Goal: Task Accomplishment & Management: Use online tool/utility

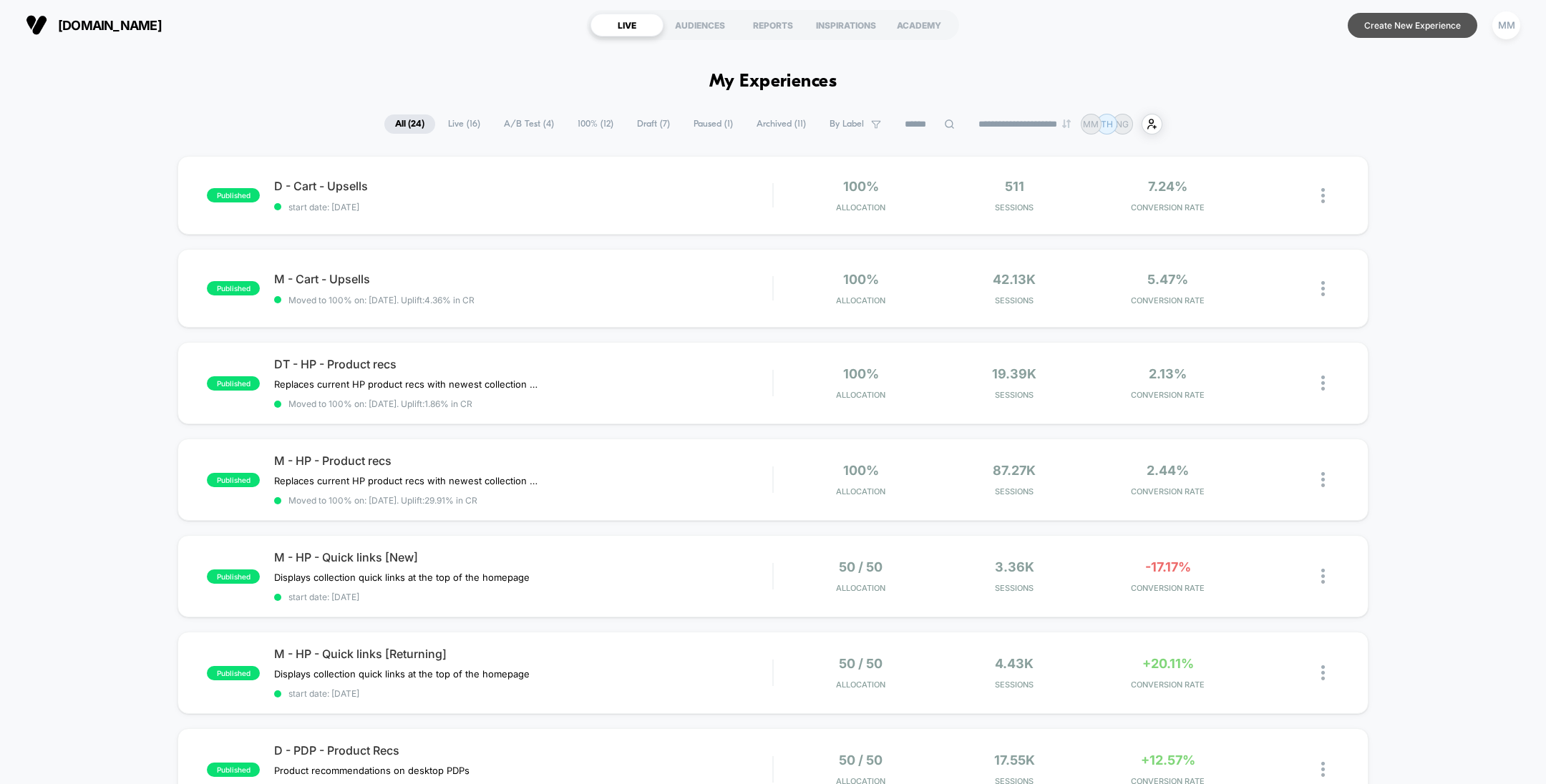
click at [1362, 19] on button "Create New Experience" at bounding box center [1413, 25] width 130 height 25
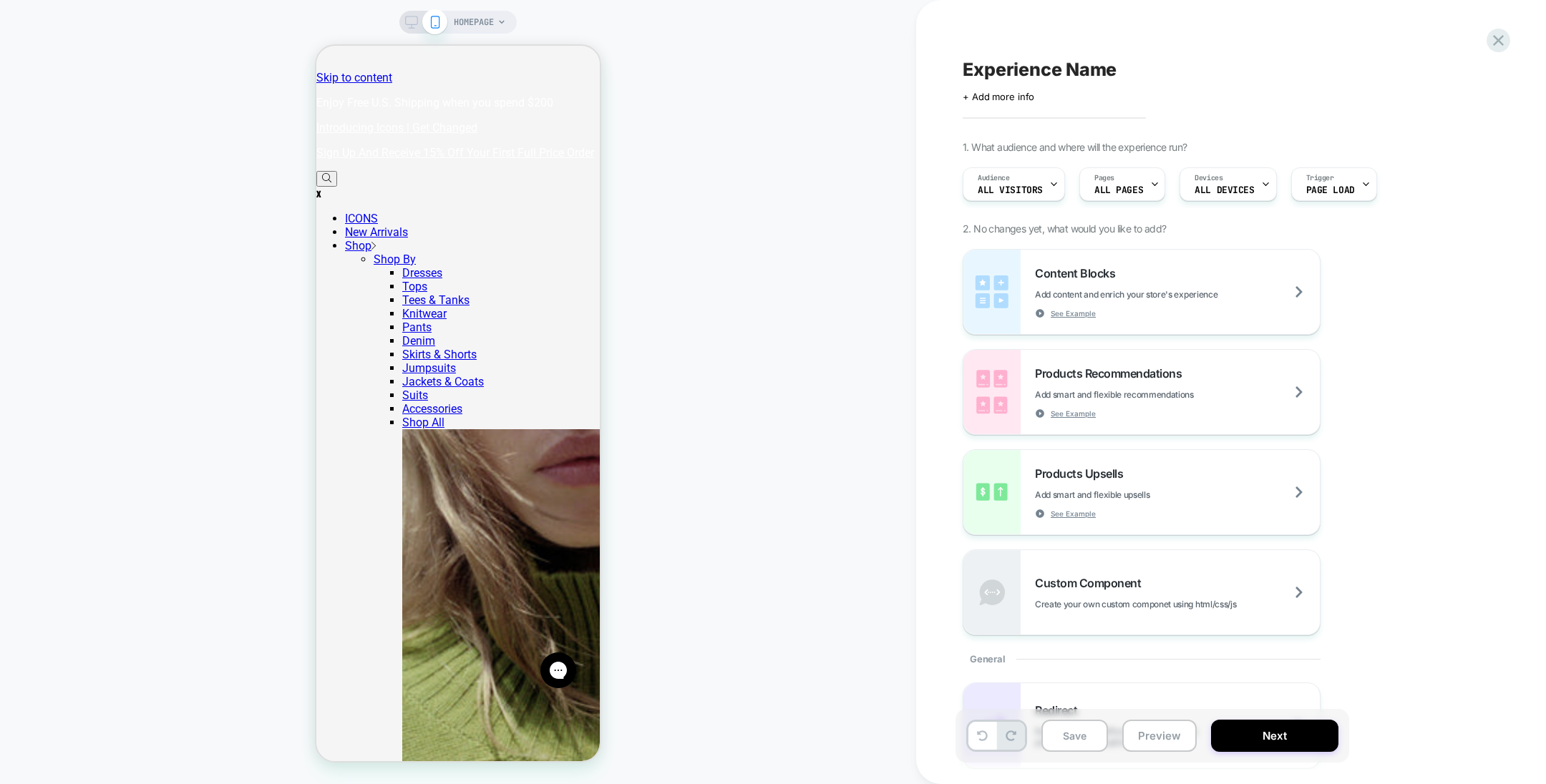
click at [406, 19] on rect at bounding box center [412, 20] width 12 height 8
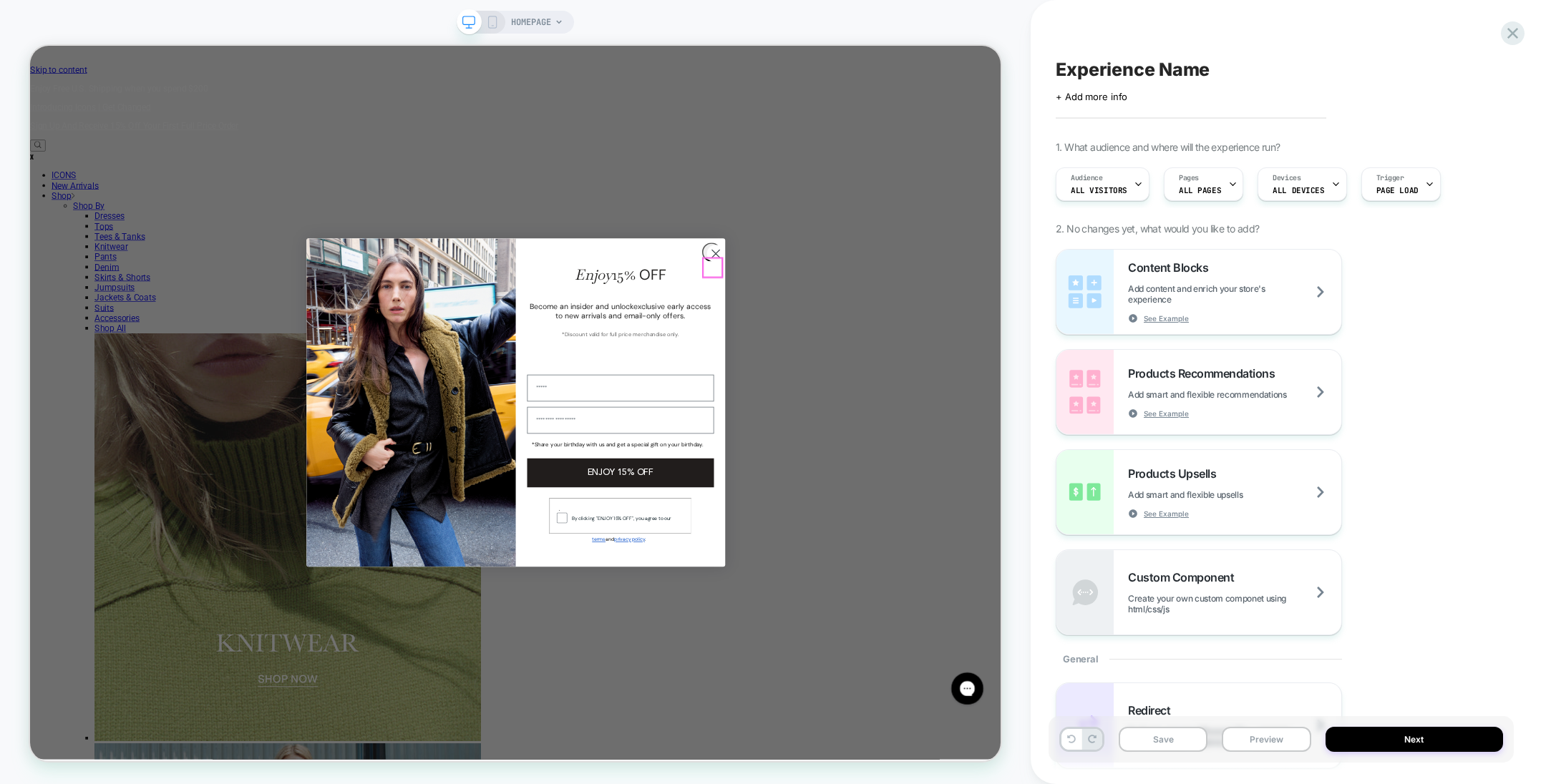
click at [933, 335] on circle "Close dialog" at bounding box center [943, 323] width 24 height 24
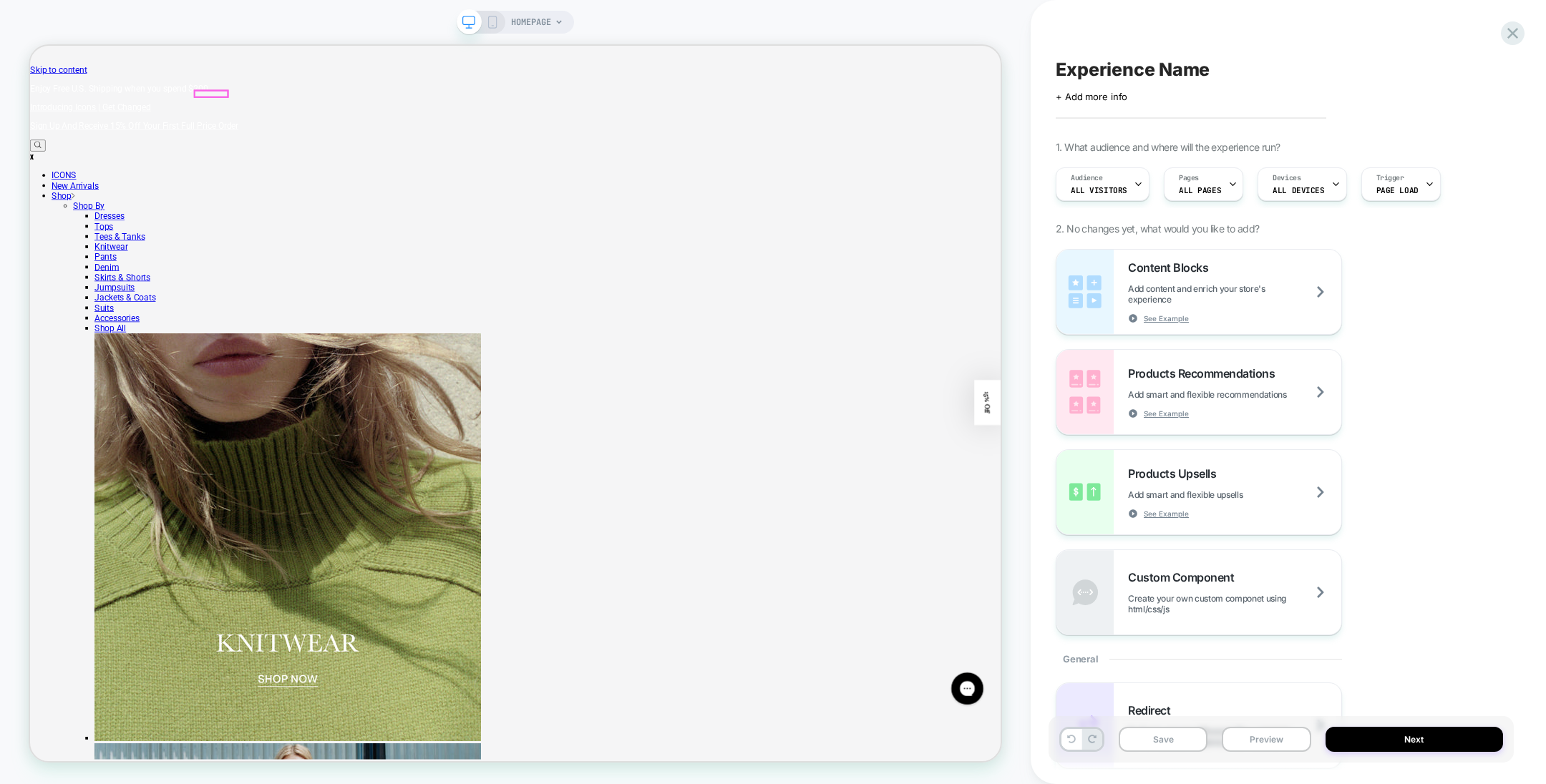
click at [284, 106] on div at bounding box center [271, 109] width 44 height 8
click at [333, 124] on div "Go to link" at bounding box center [365, 123] width 87 height 15
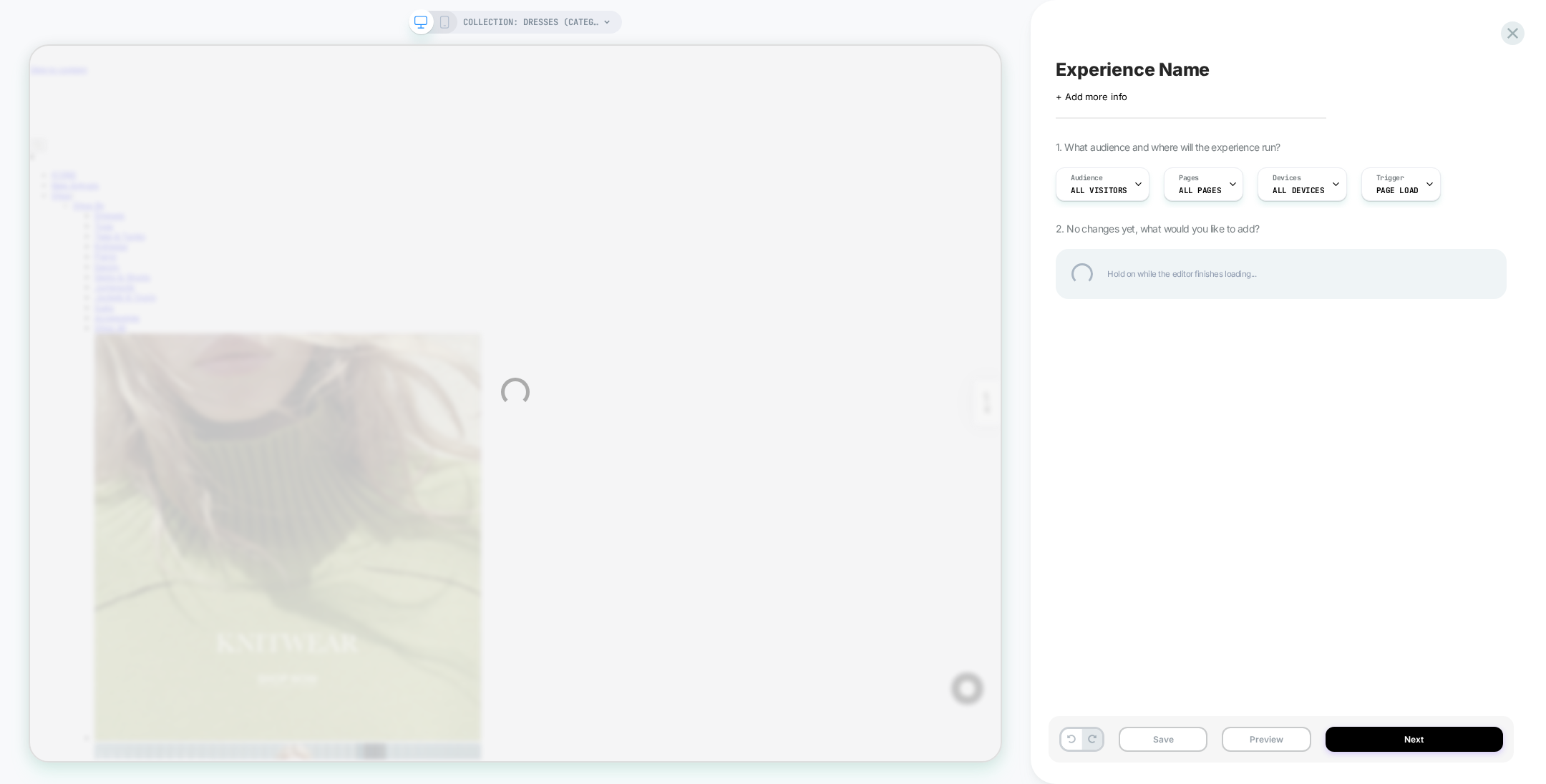
click at [1137, 69] on div "Experience Name" at bounding box center [1281, 69] width 451 height 22
type textarea "*"
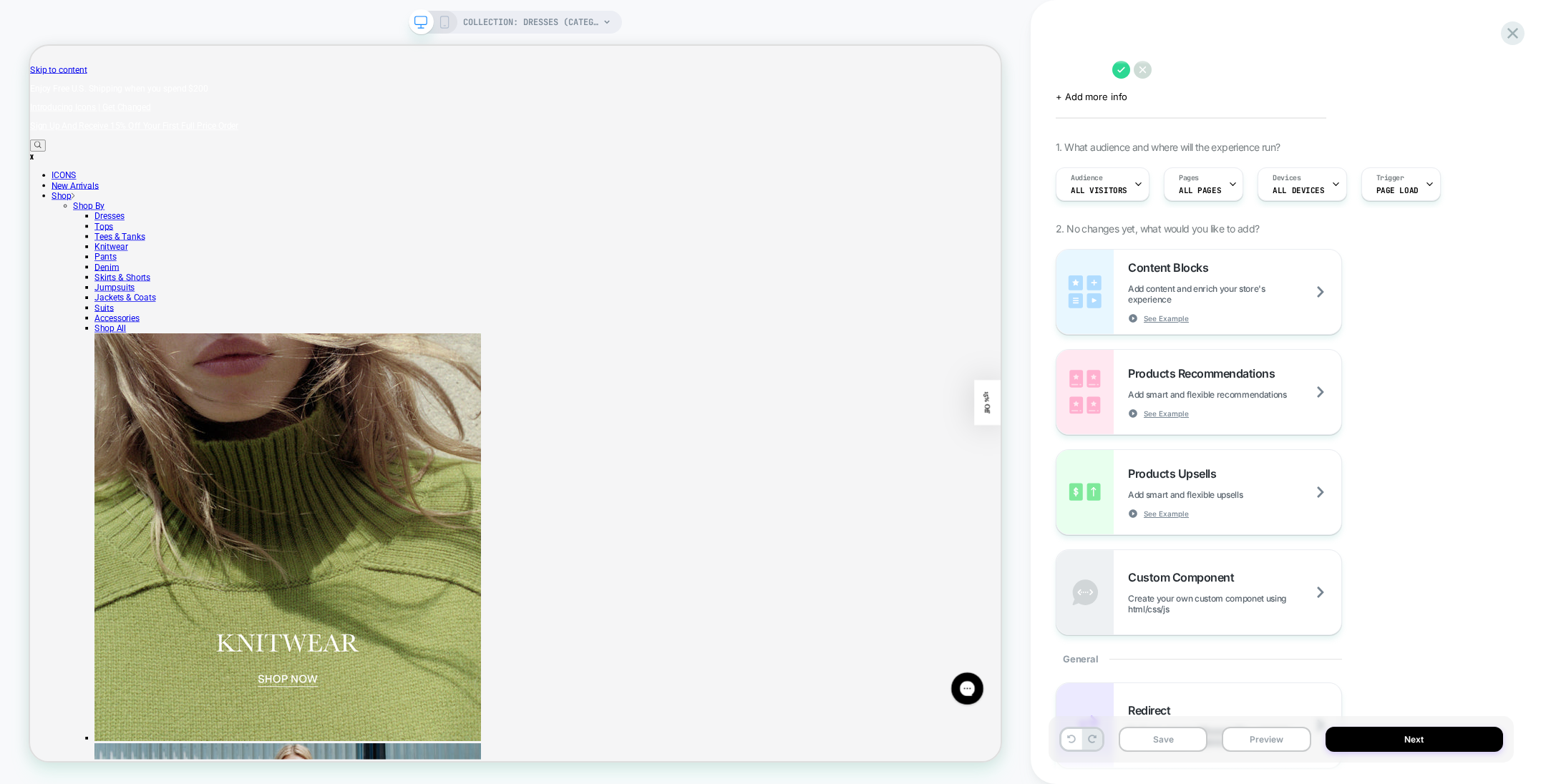
type textarea "*"
type textarea "**********"
click at [1399, 70] on icon at bounding box center [1406, 69] width 18 height 18
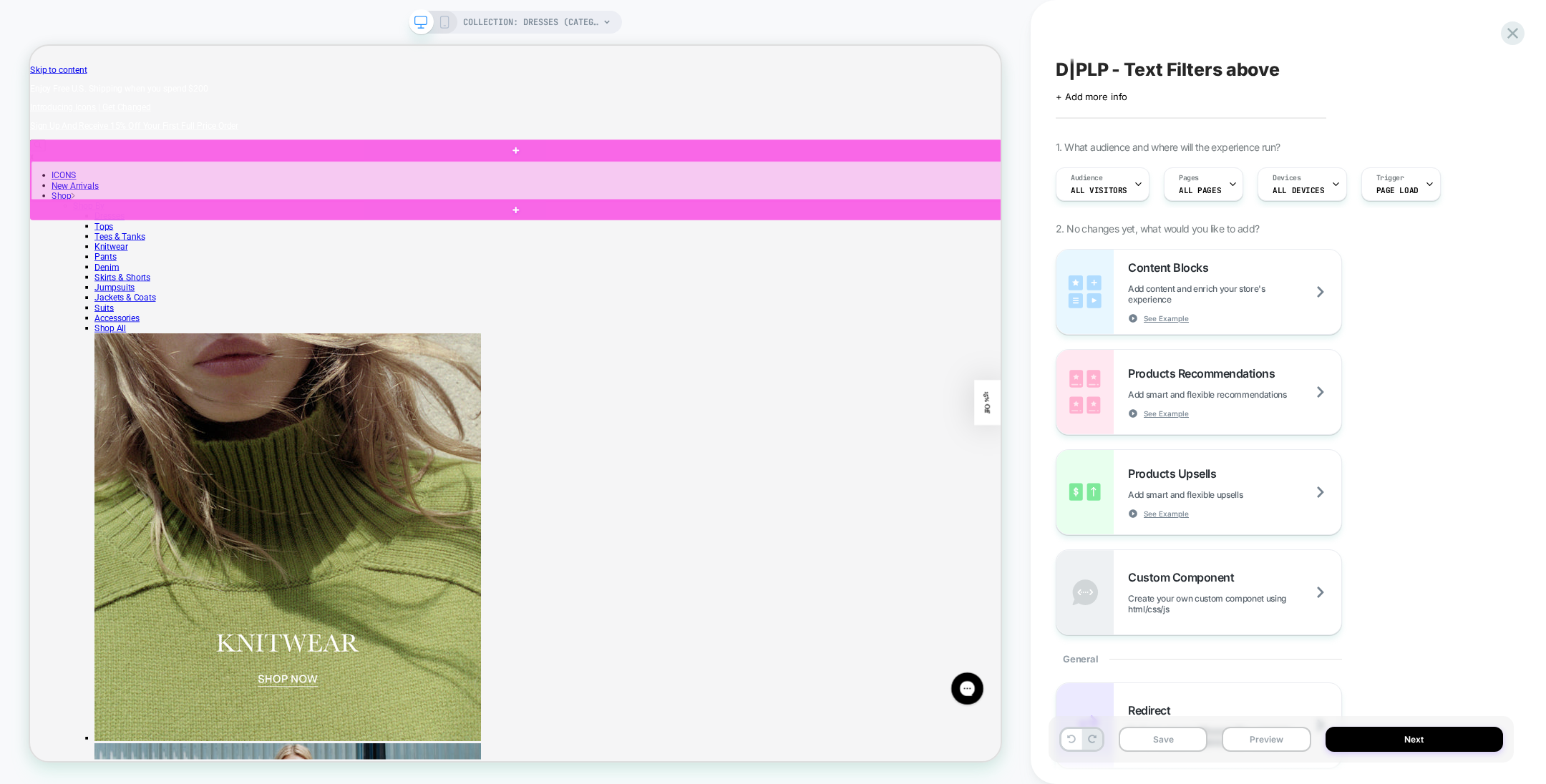
click at [636, 224] on div at bounding box center [679, 226] width 1296 height 53
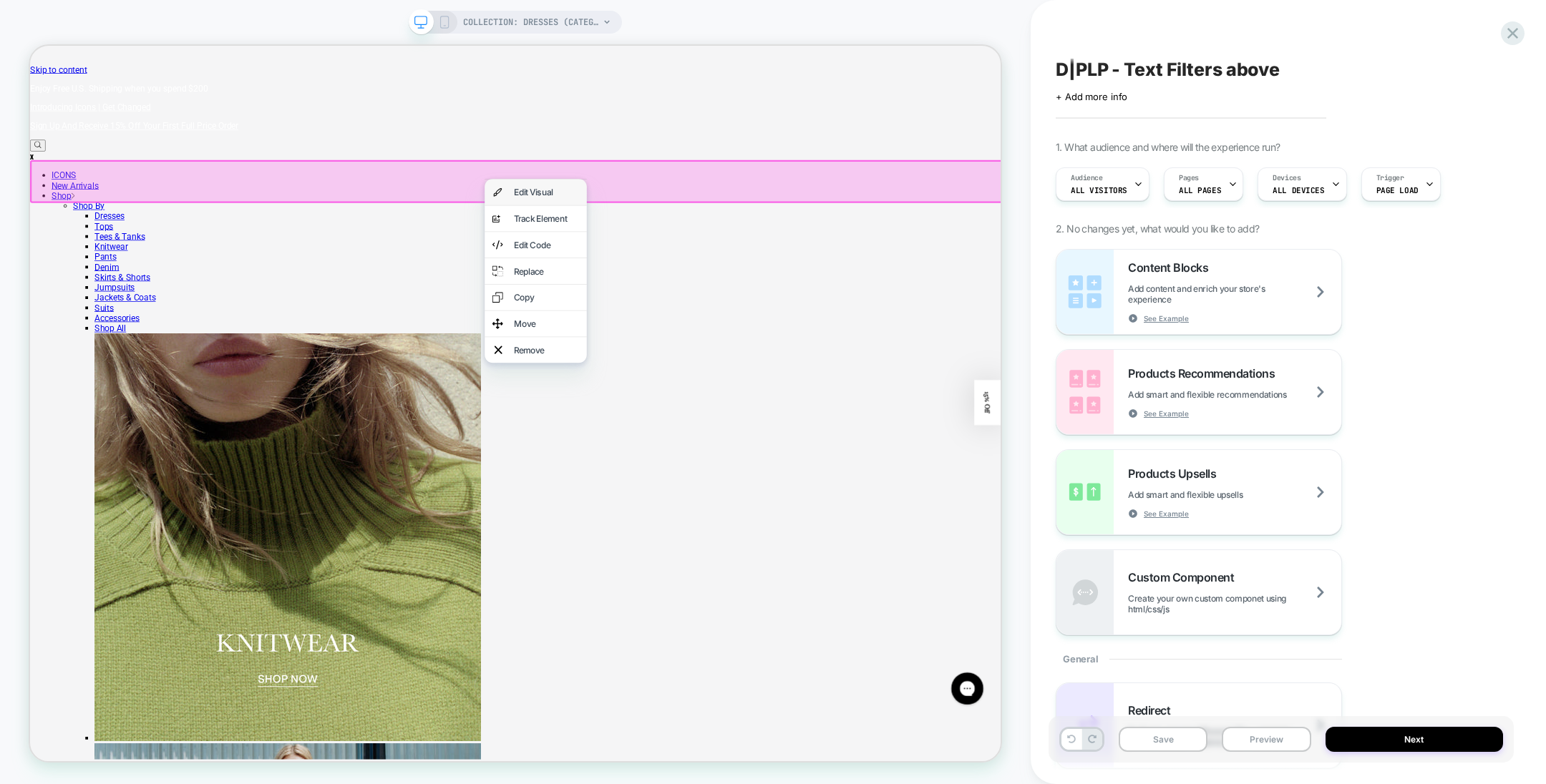
click at [747, 241] on div "Edit Visual" at bounding box center [718, 241] width 87 height 15
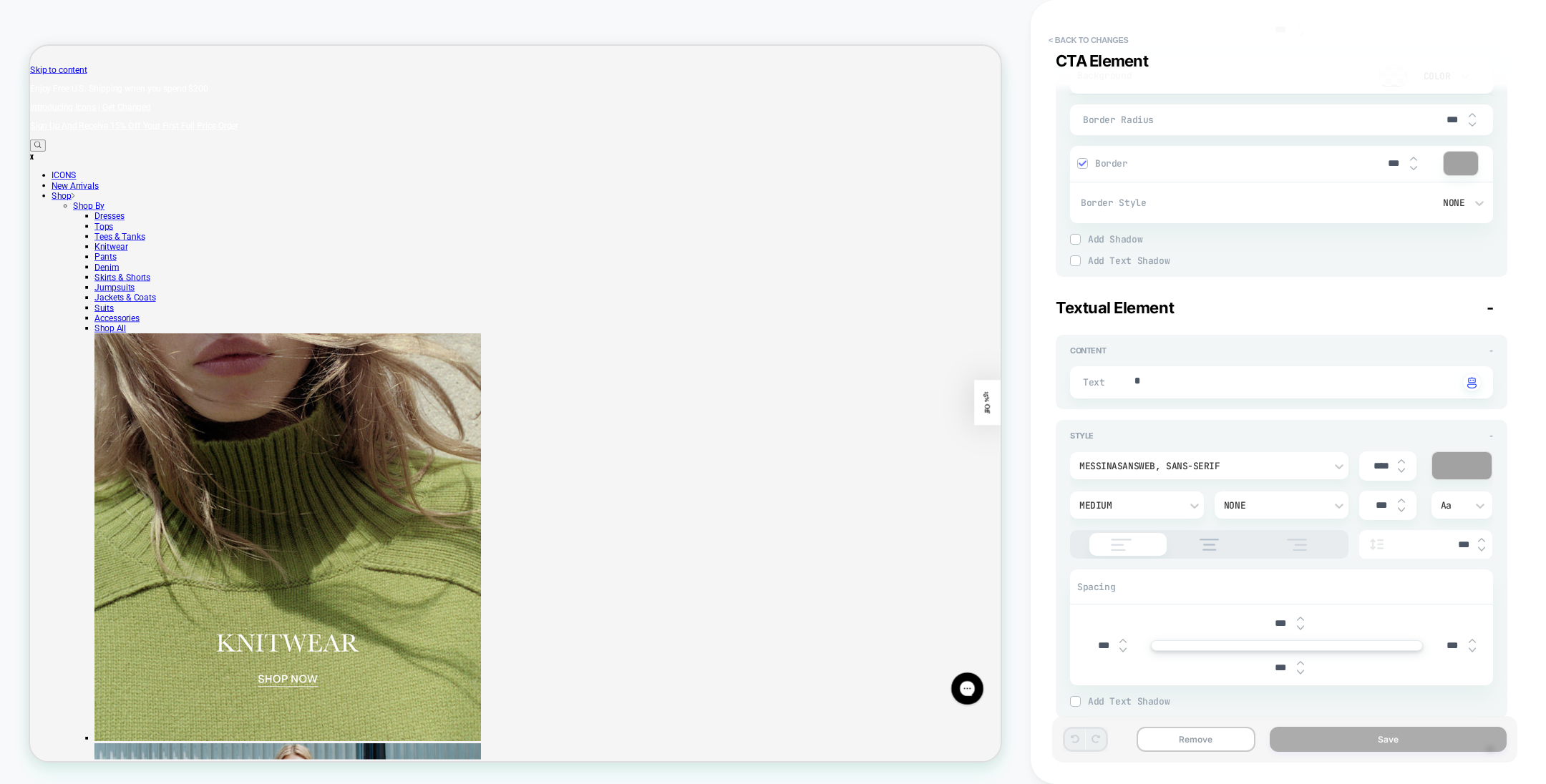
scroll to position [1206, 0]
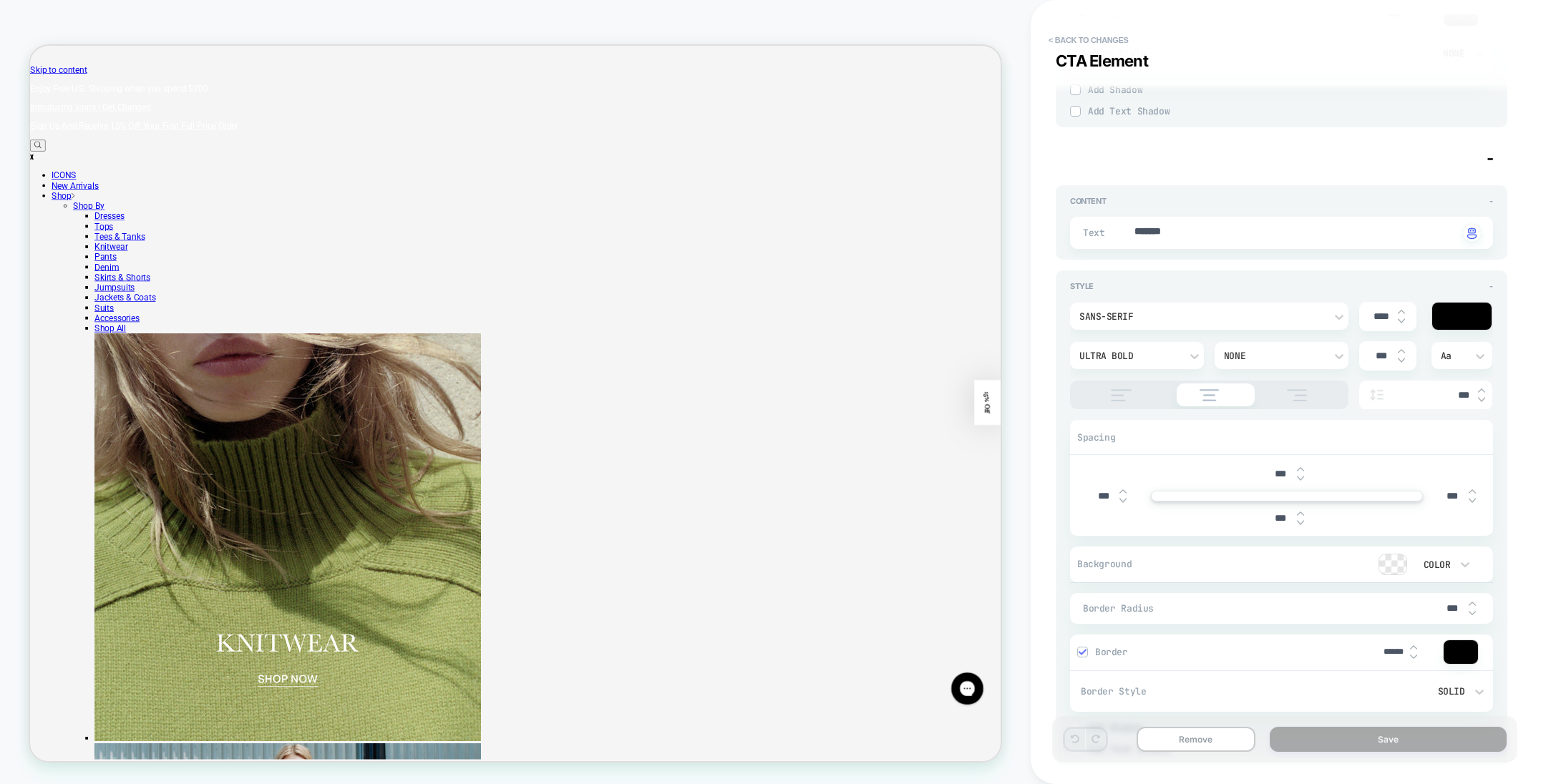
type textarea "*"
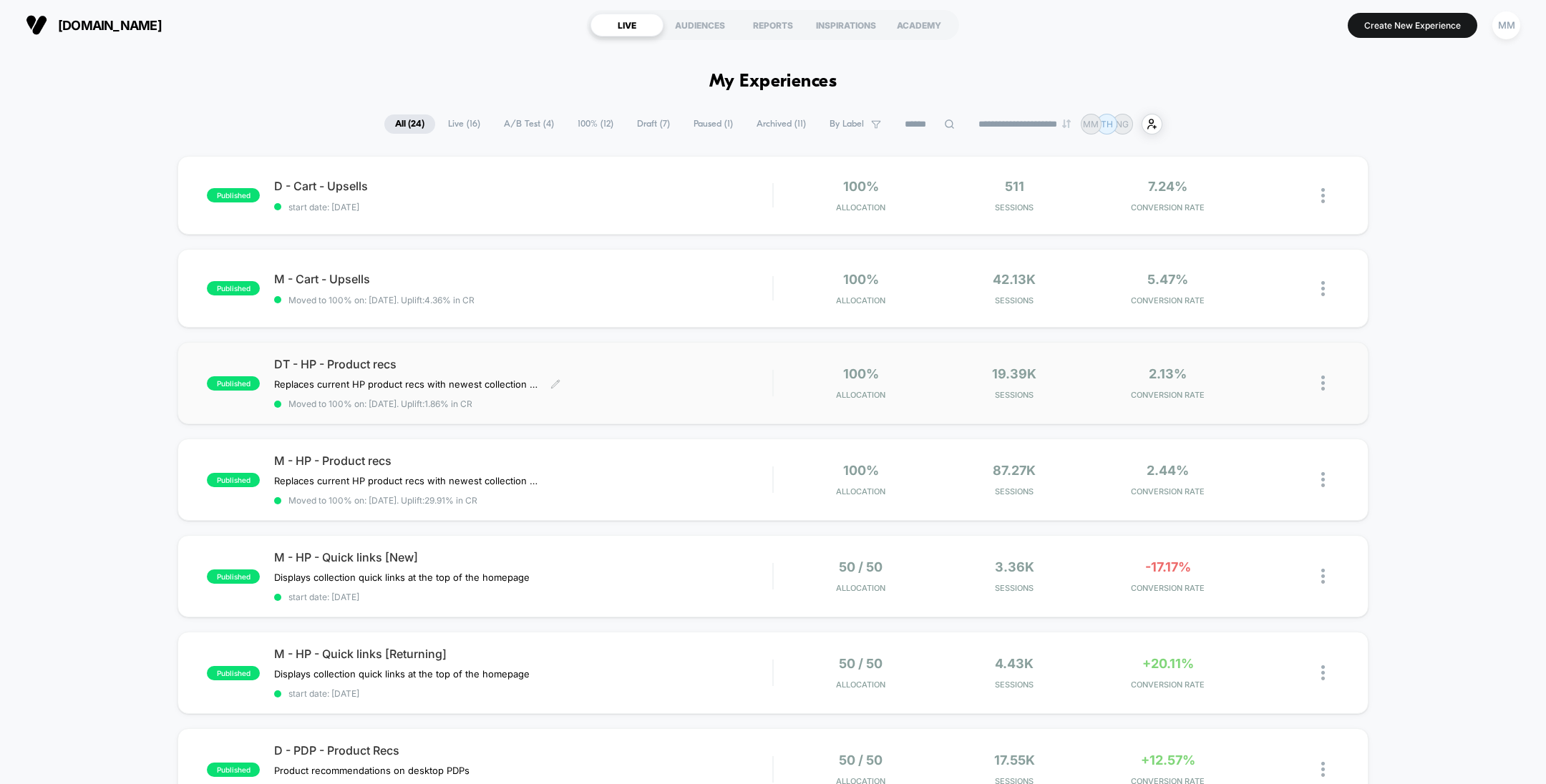
click at [694, 379] on div "DT - HP - Product recs Replaces current HP product recs with newest collection …" at bounding box center [523, 383] width 498 height 52
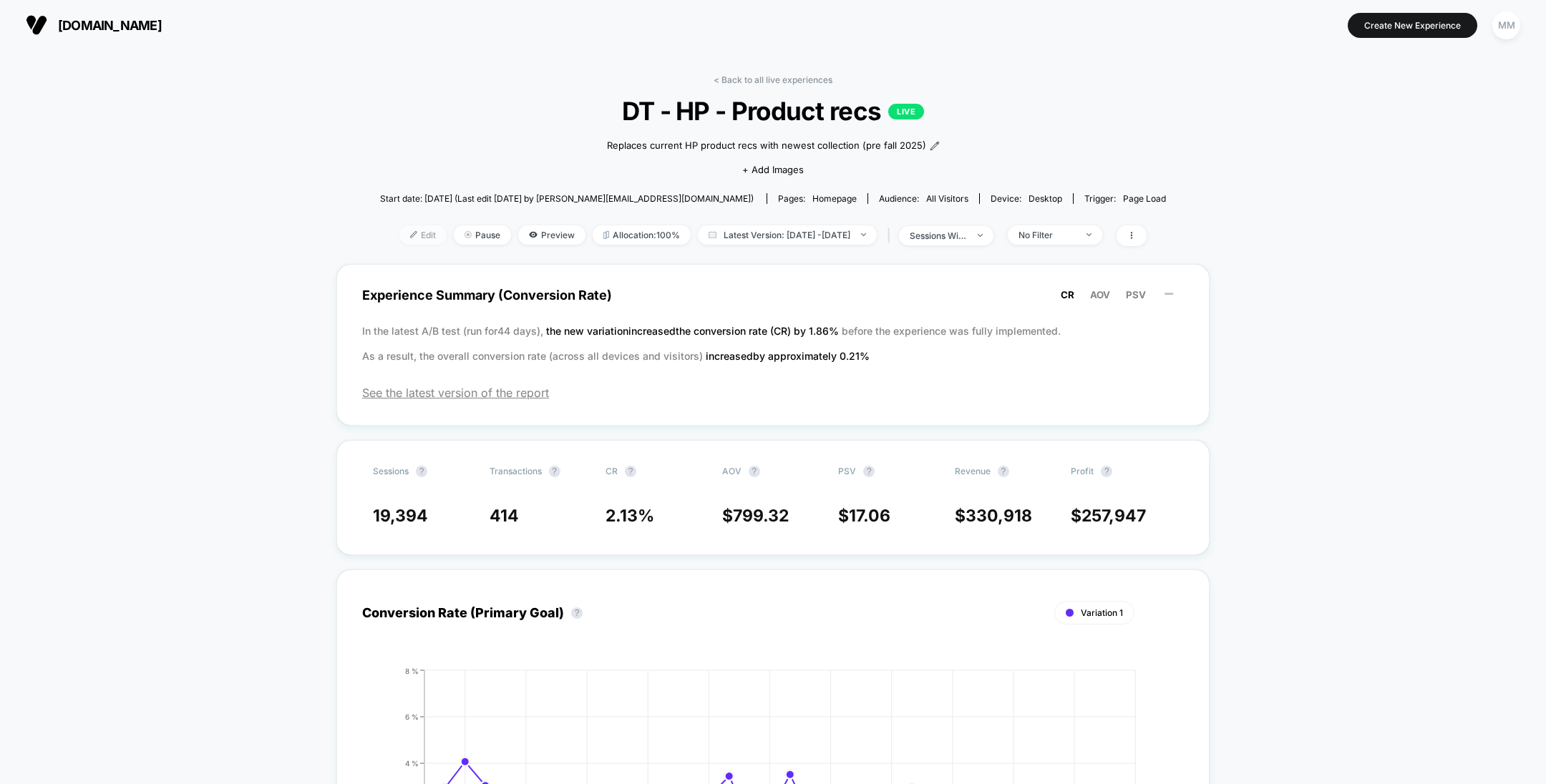
click at [399, 236] on span "Edit" at bounding box center [423, 234] width 47 height 19
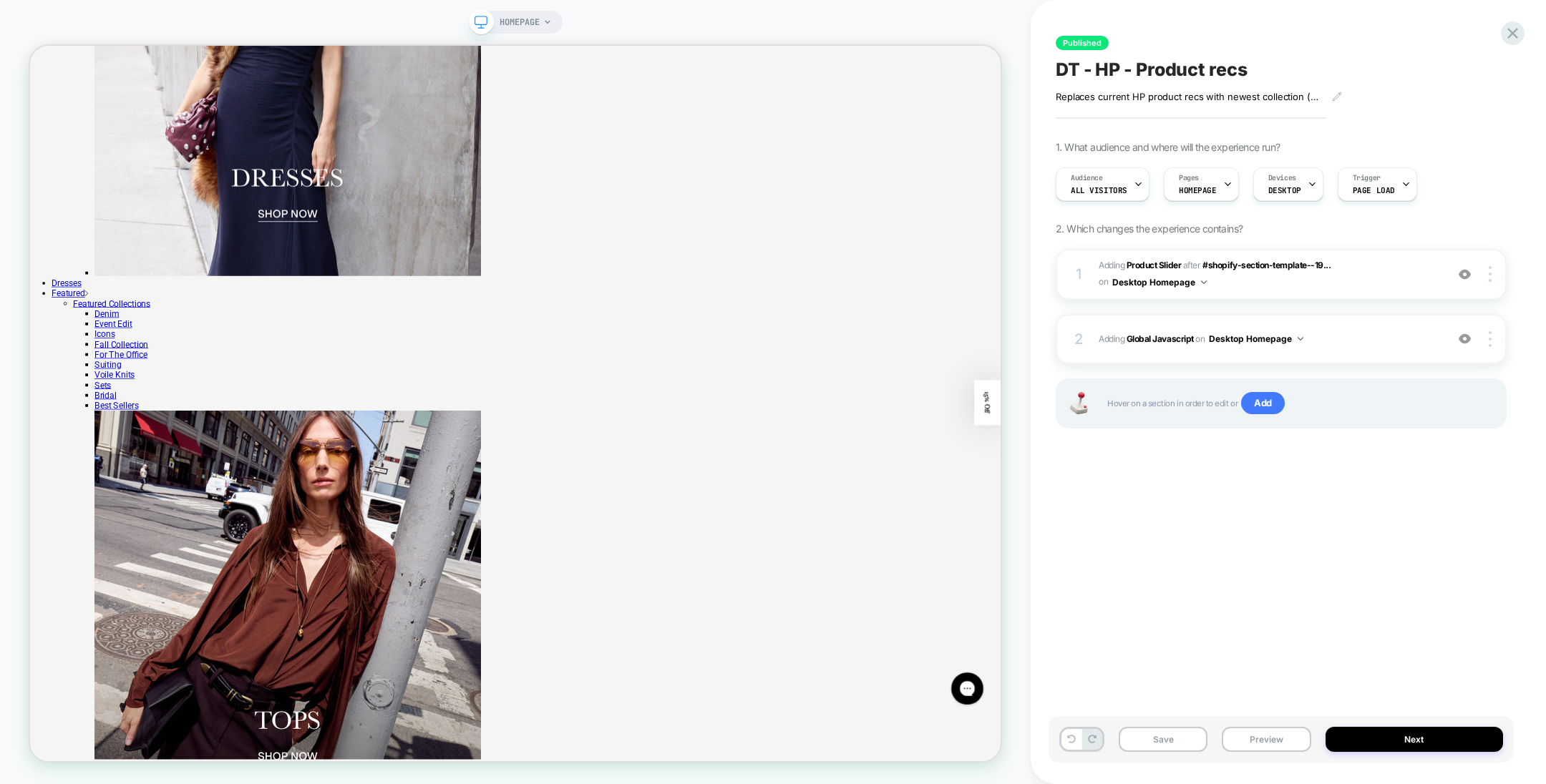
scroll to position [2225, 0]
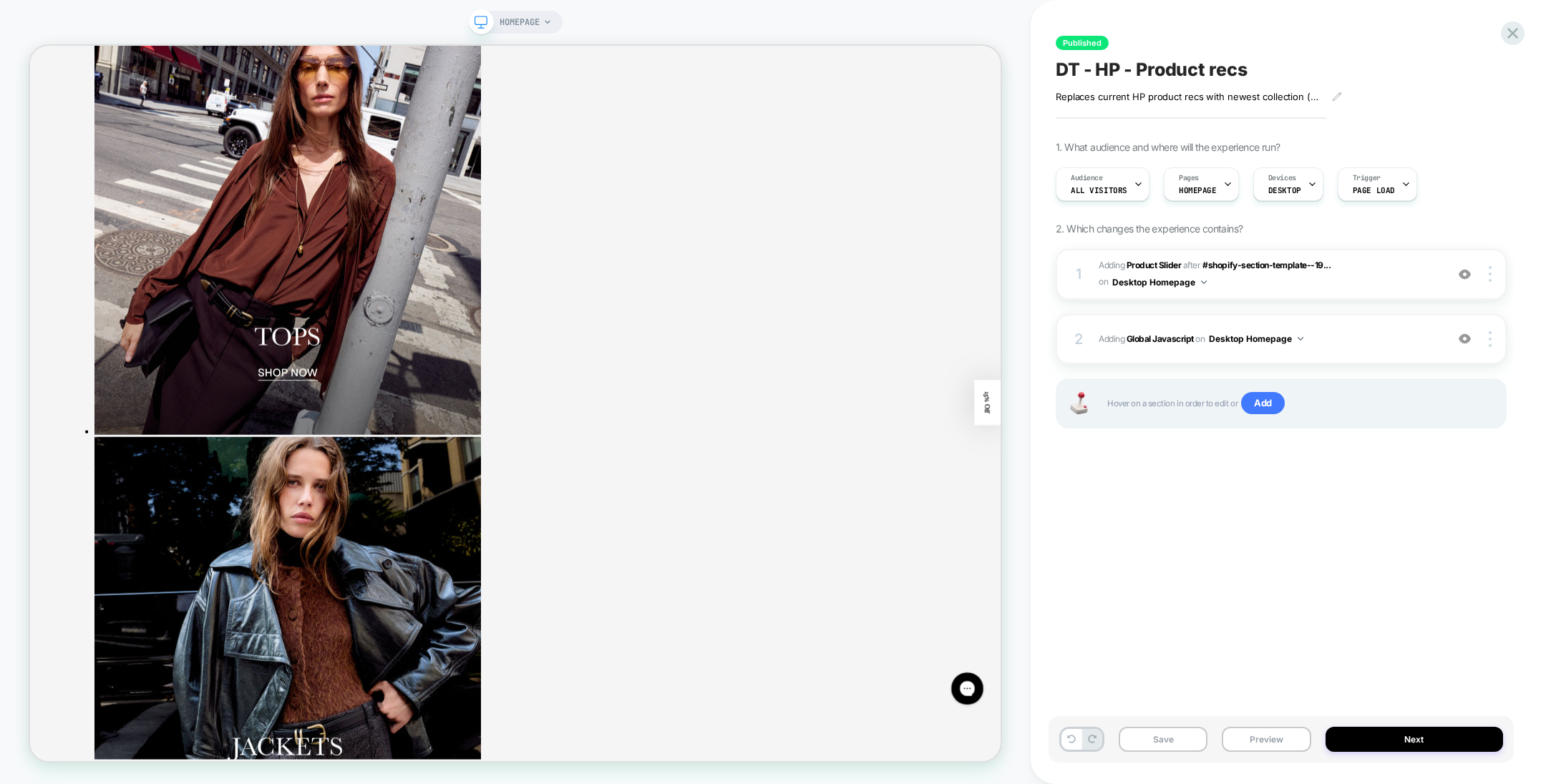
click at [1157, 69] on span "DT - HP - Product recs" at bounding box center [1151, 69] width 192 height 22
click at [1157, 69] on textarea "**********" at bounding box center [1197, 69] width 285 height 22
click at [1514, 39] on icon at bounding box center [1512, 33] width 19 height 19
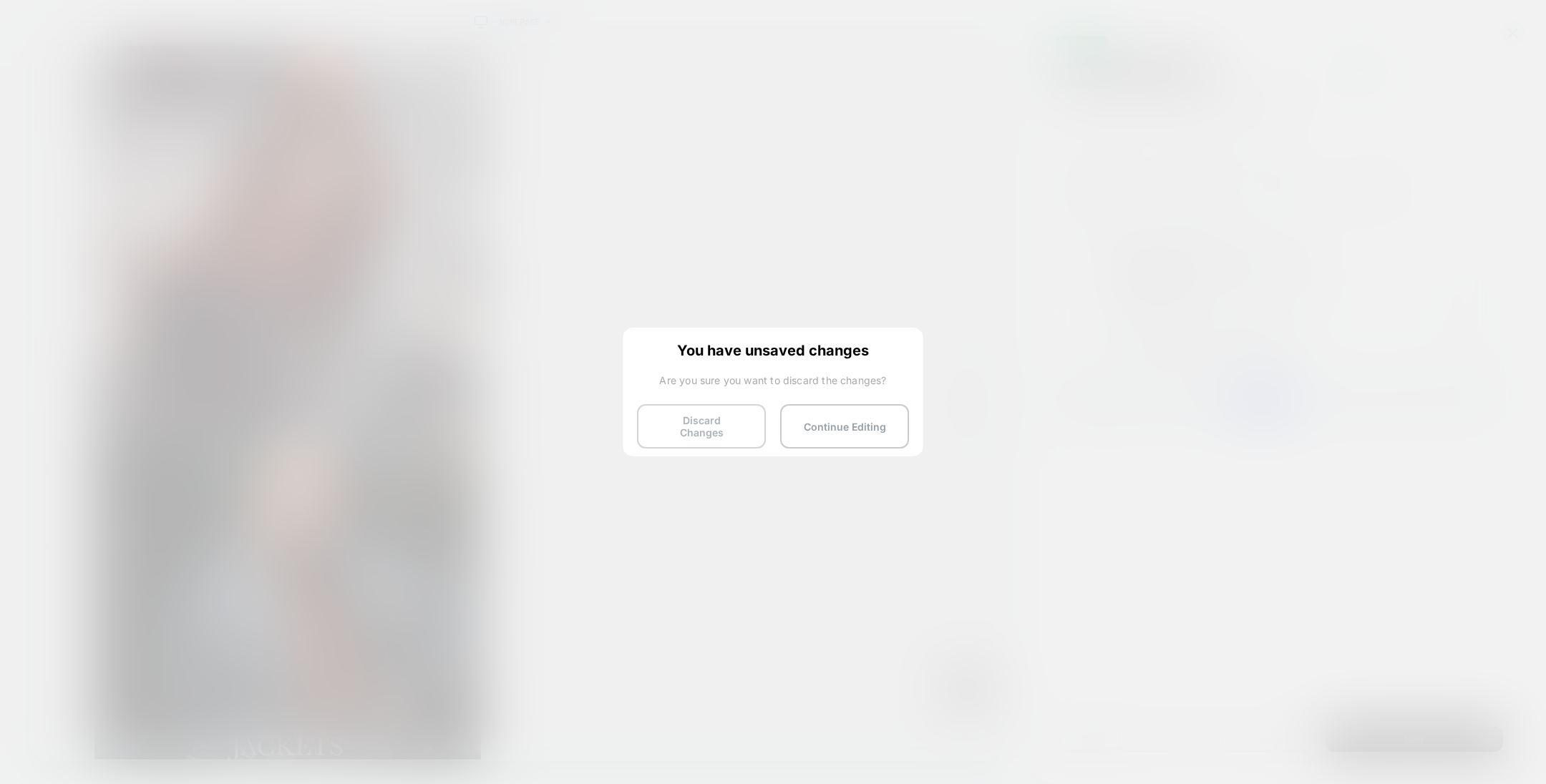
click at [763, 425] on button "Discard Changes" at bounding box center [701, 426] width 129 height 45
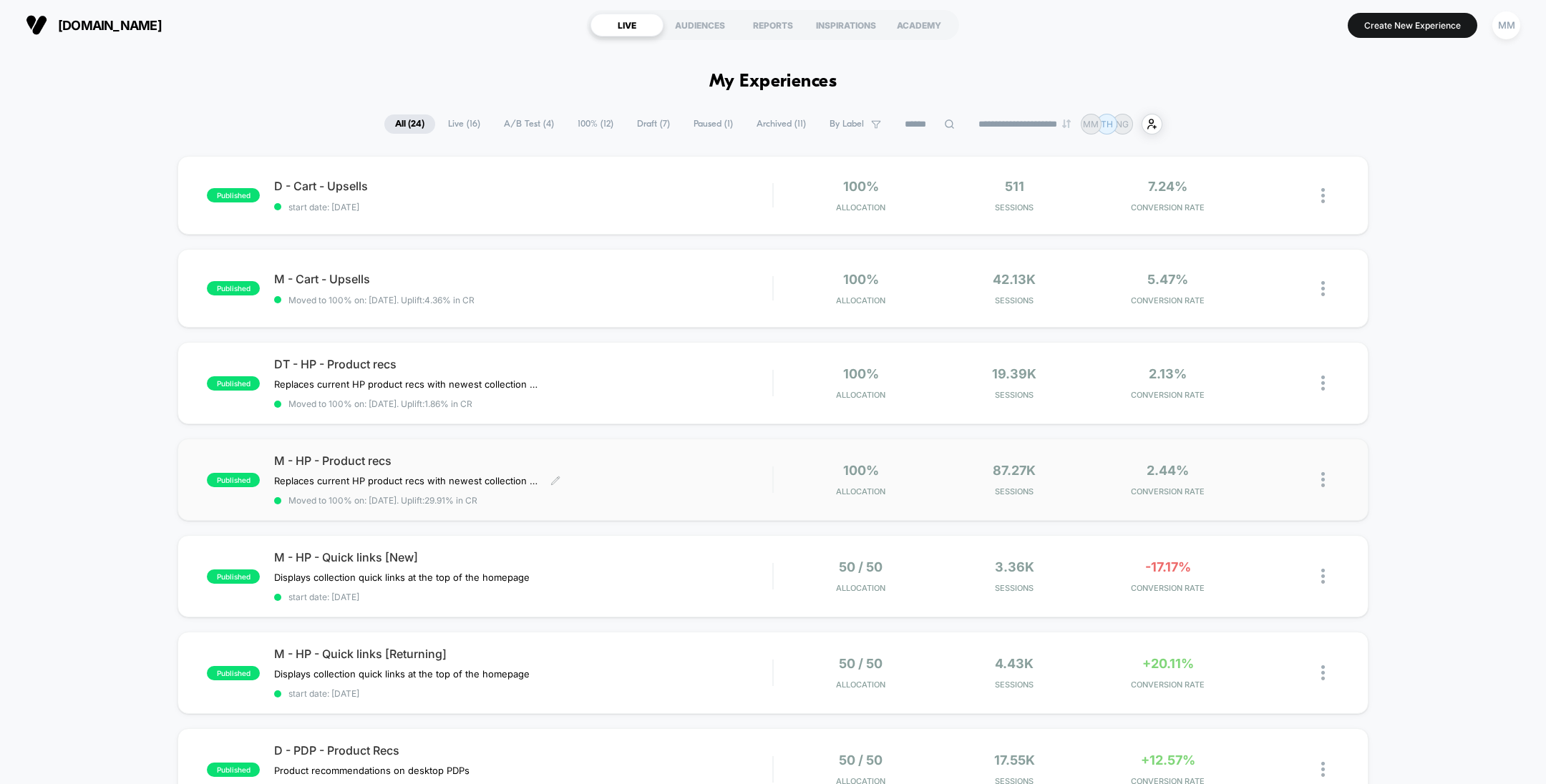
click at [660, 469] on div "M - HP - Product recs Replaces current HP product recs with newest collection (…" at bounding box center [523, 479] width 498 height 52
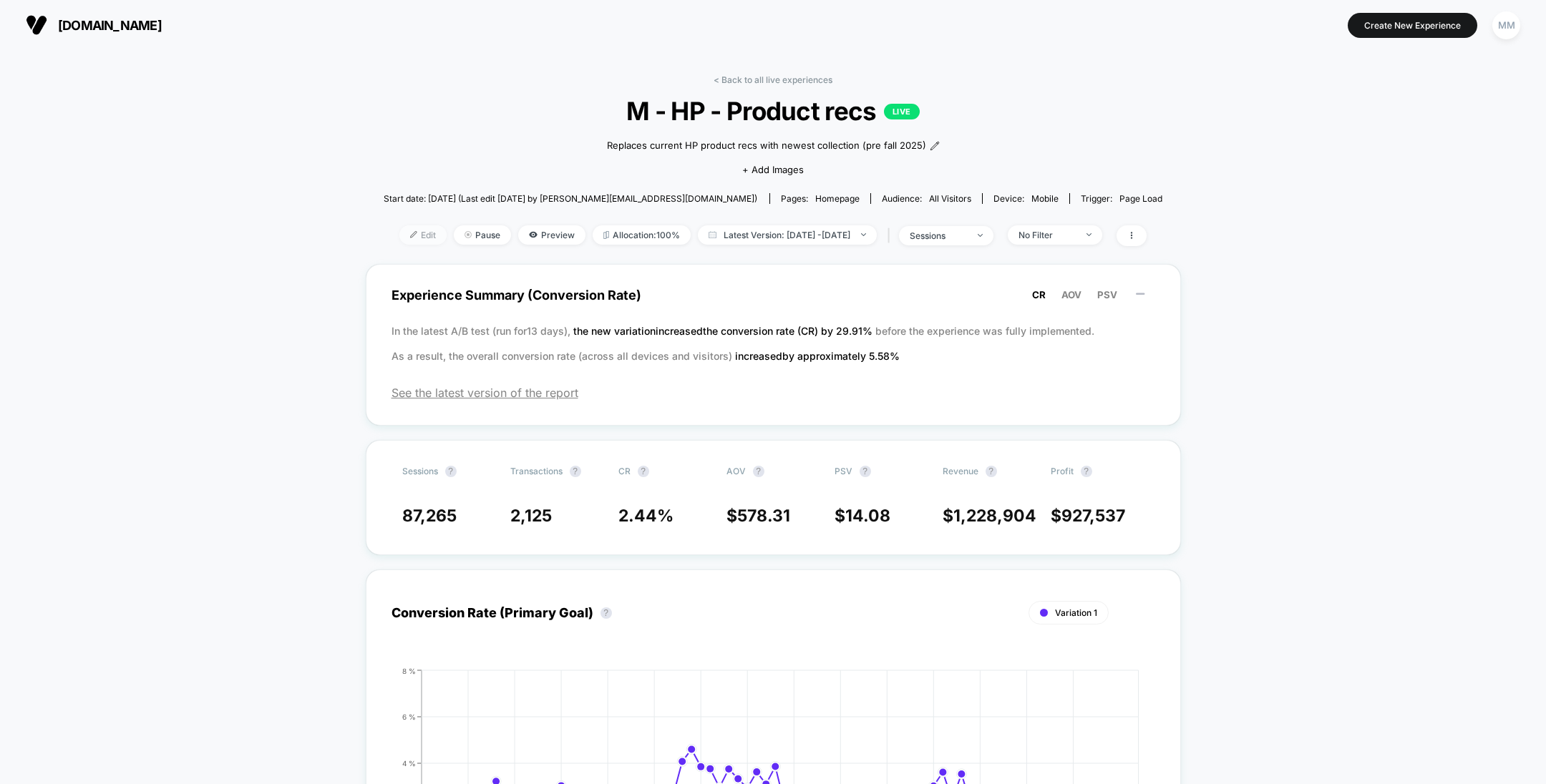
click at [410, 231] on img at bounding box center [413, 234] width 7 height 7
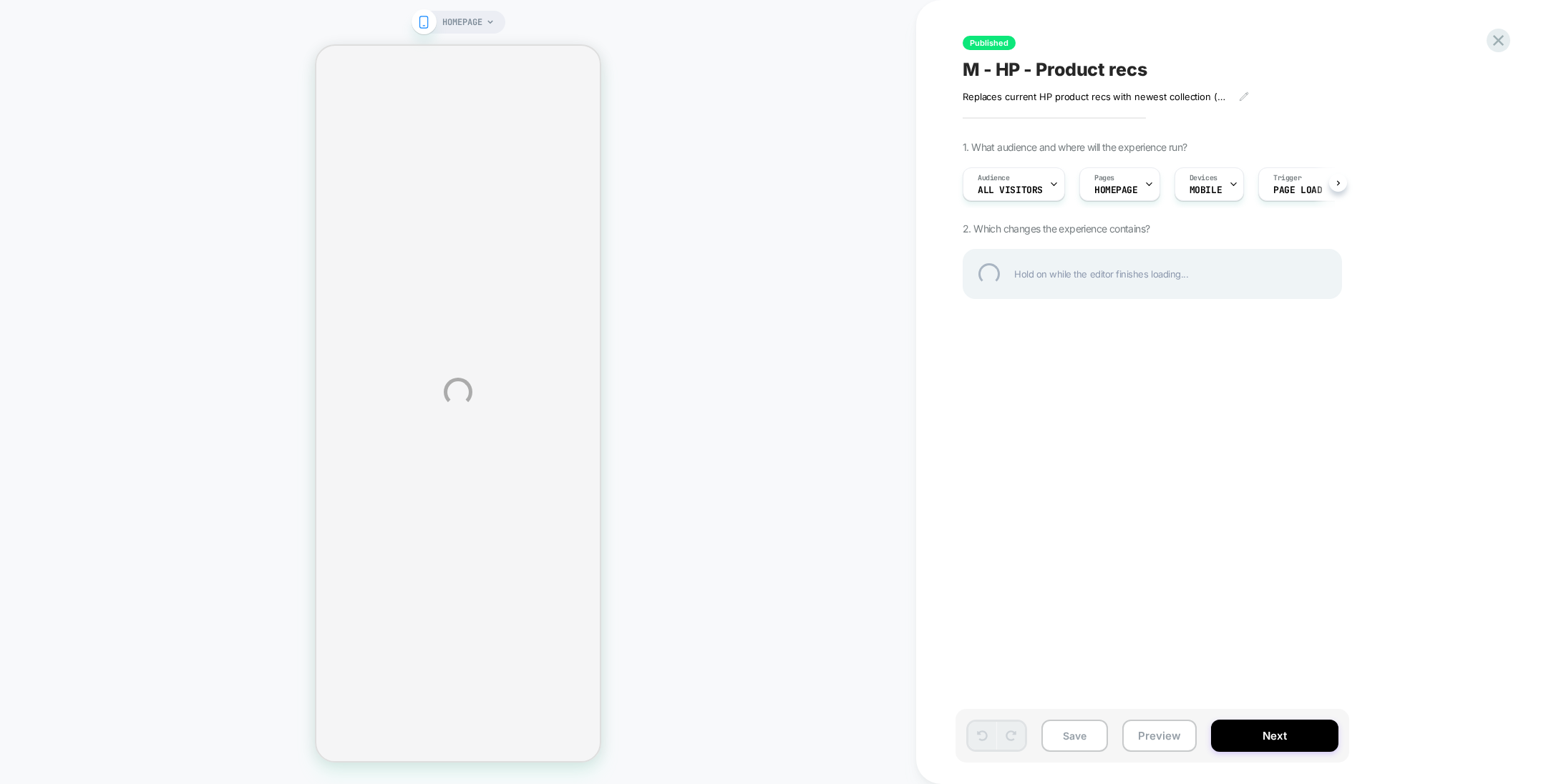
click at [1041, 76] on div "M - HP - Product recs" at bounding box center [1223, 69] width 522 height 22
